Goal: Task Accomplishment & Management: Manage account settings

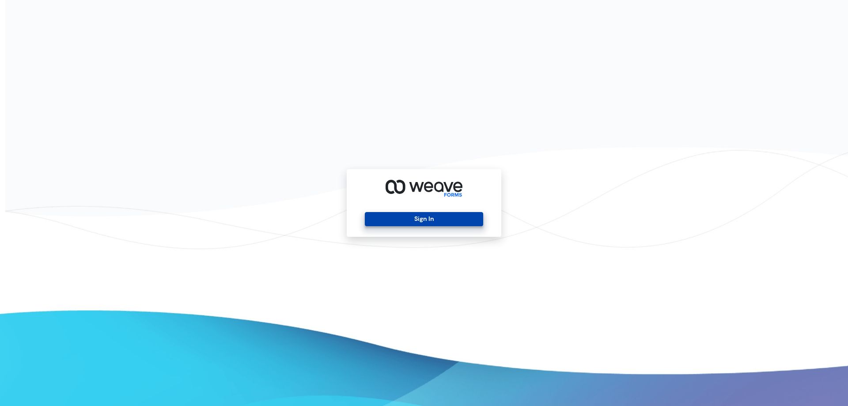
click at [389, 214] on button "Sign In" at bounding box center [424, 219] width 118 height 14
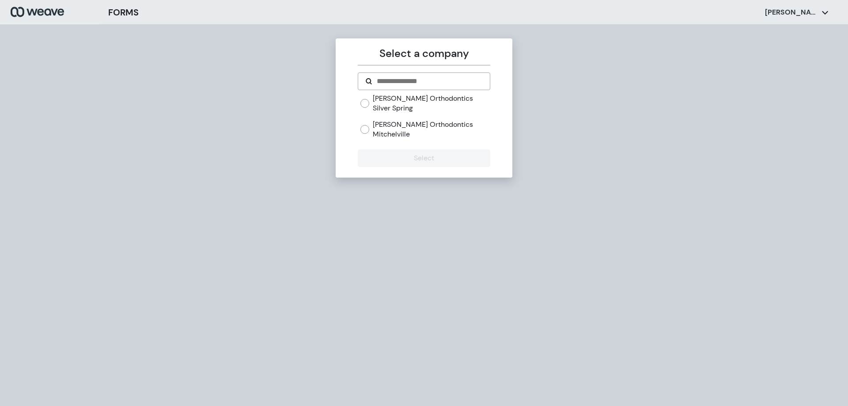
click at [366, 120] on div "[PERSON_NAME] Orthodontics Mitchelville" at bounding box center [424, 129] width 129 height 19
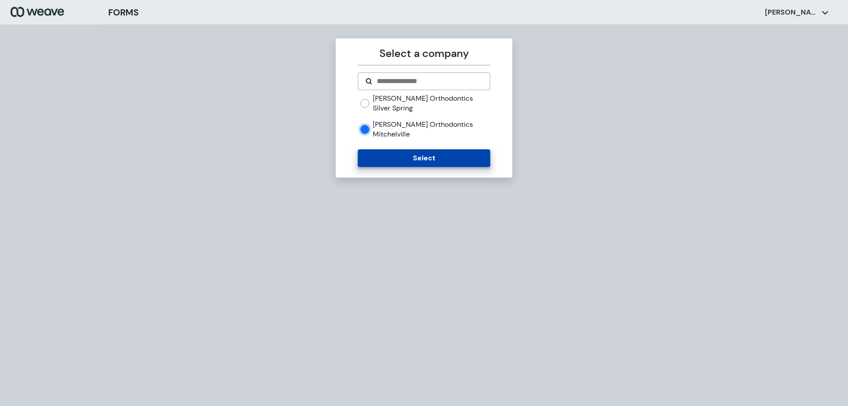
click at [373, 149] on button "Select" at bounding box center [424, 158] width 132 height 18
